Goal: Find specific page/section: Find specific page/section

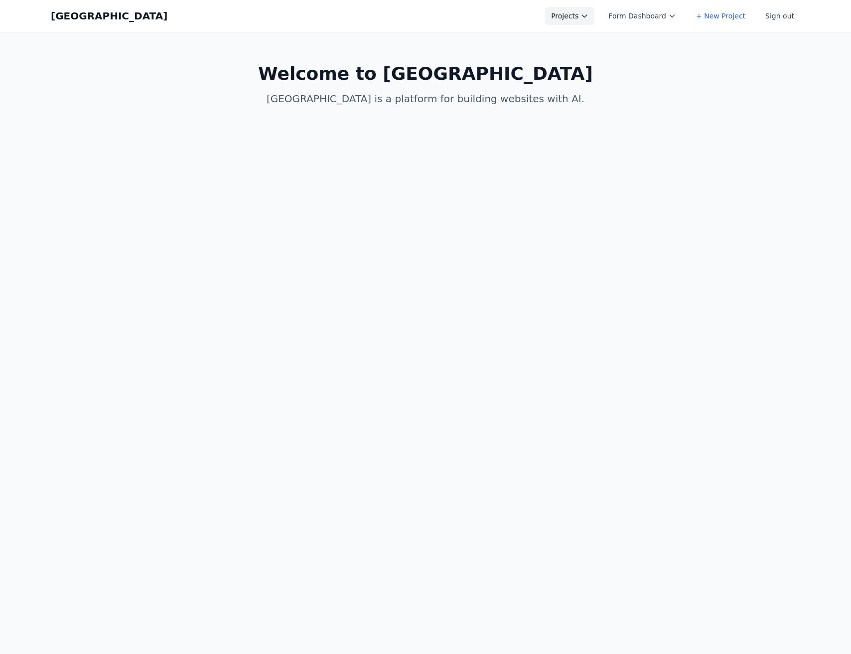
click at [588, 19] on icon at bounding box center [584, 16] width 8 height 8
click at [576, 41] on link "Albany Physical Therapy" at bounding box center [601, 40] width 112 height 18
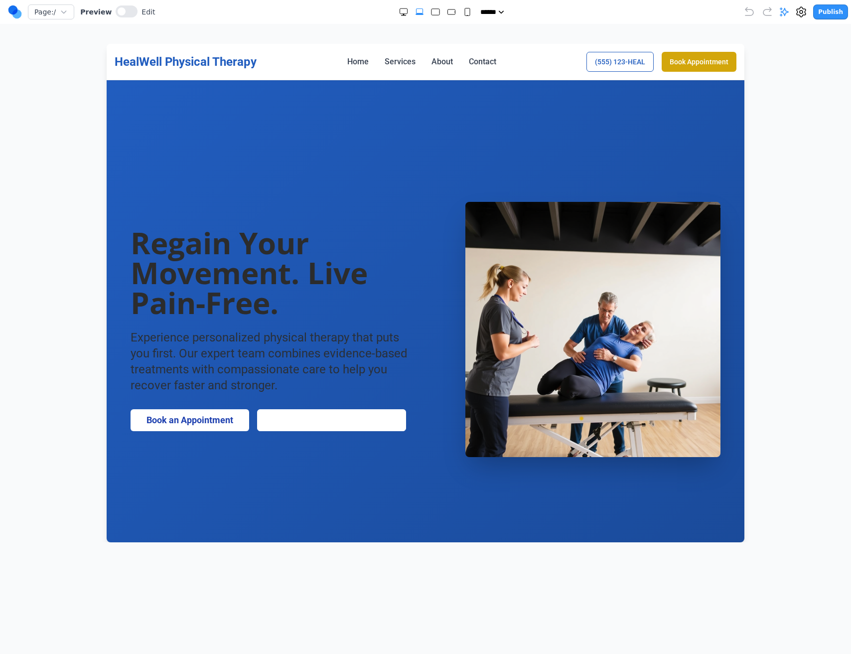
click at [585, 308] on img at bounding box center [592, 329] width 255 height 255
